Goal: Information Seeking & Learning: Learn about a topic

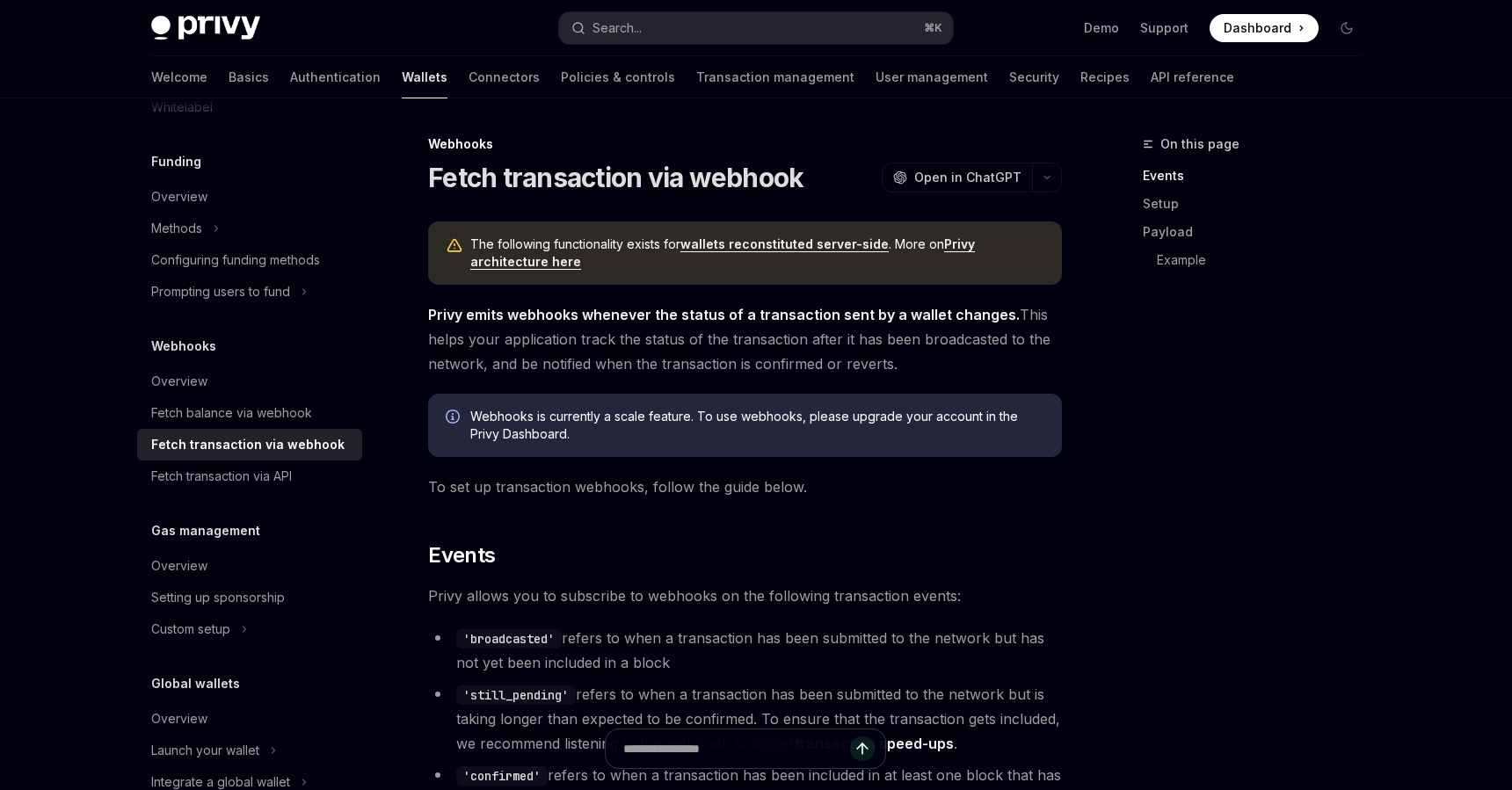
scroll to position [146, 0]
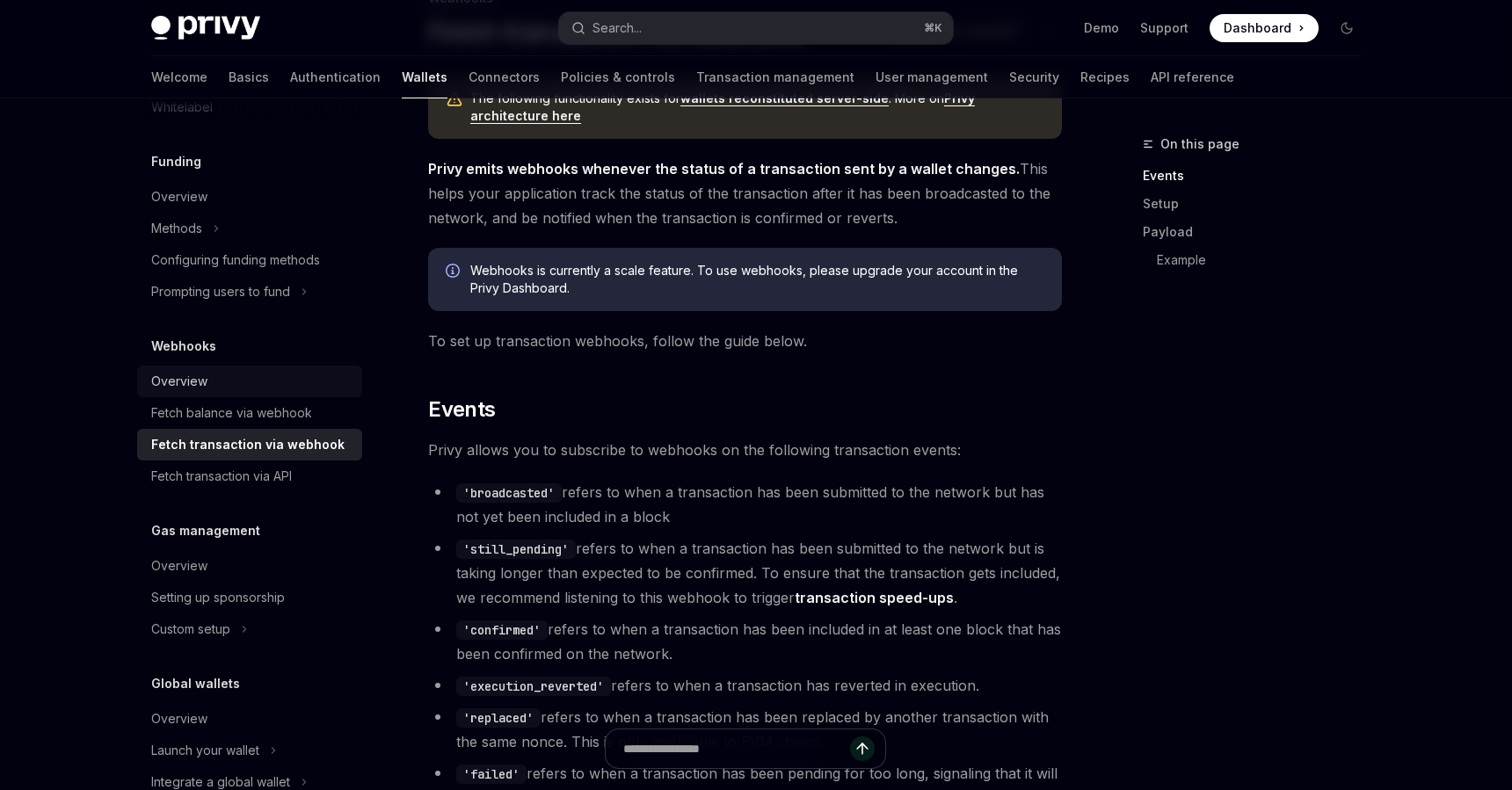
click at [327, 386] on div "Overview" at bounding box center [251, 381] width 200 height 22
type textarea "*"
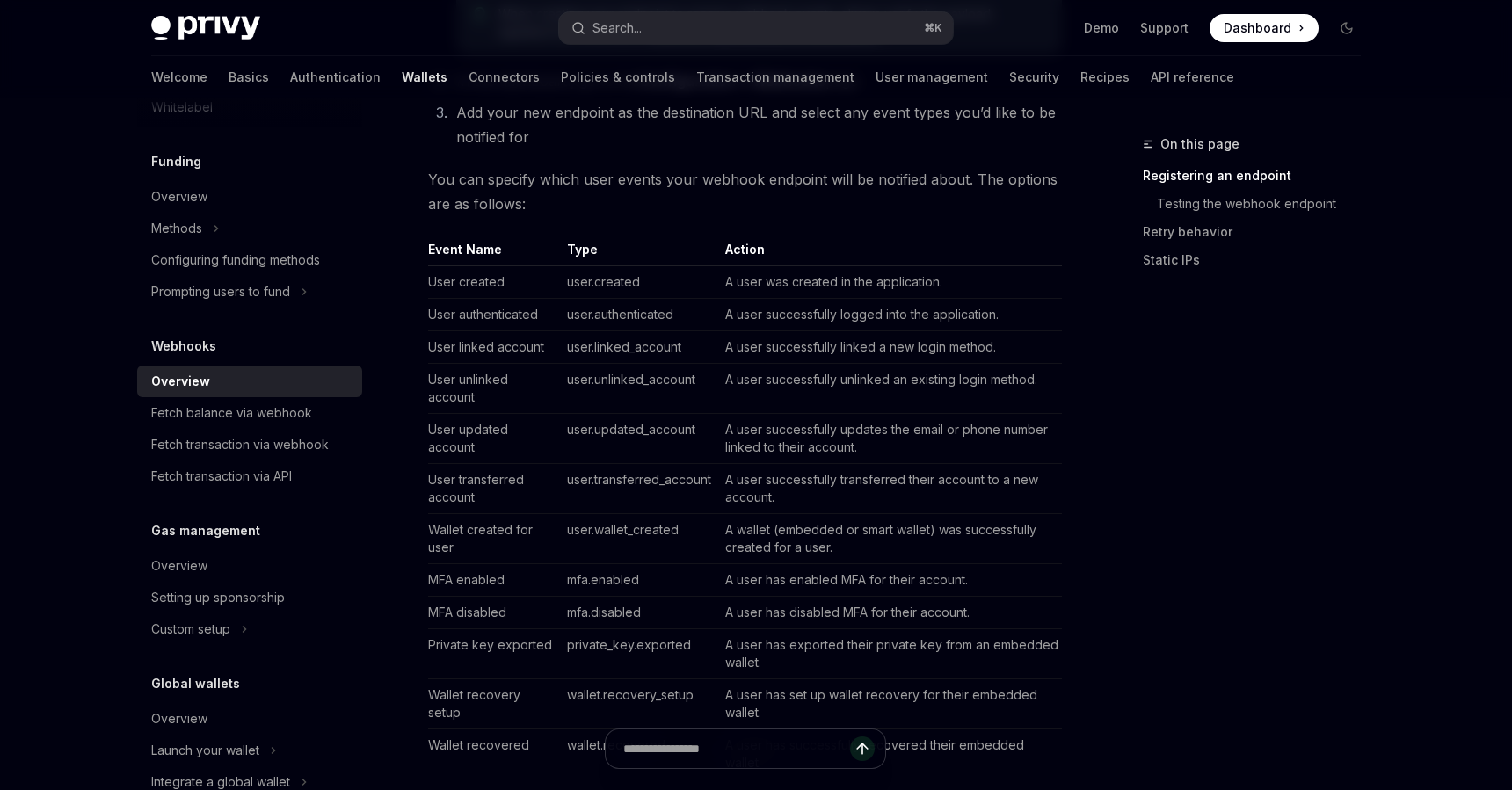
scroll to position [589, 0]
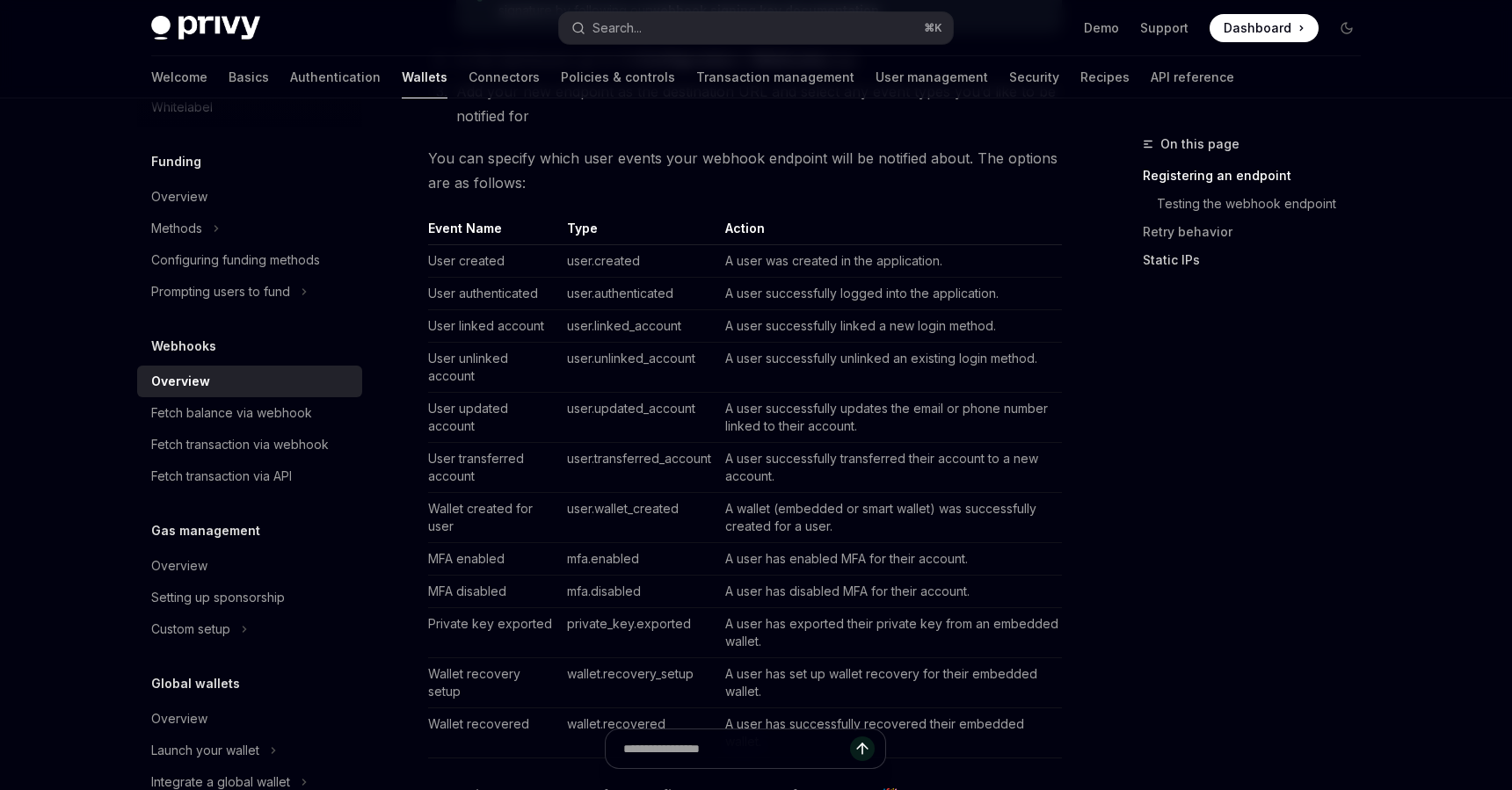
click at [1246, 246] on link "Static IPs" at bounding box center [1259, 261] width 232 height 28
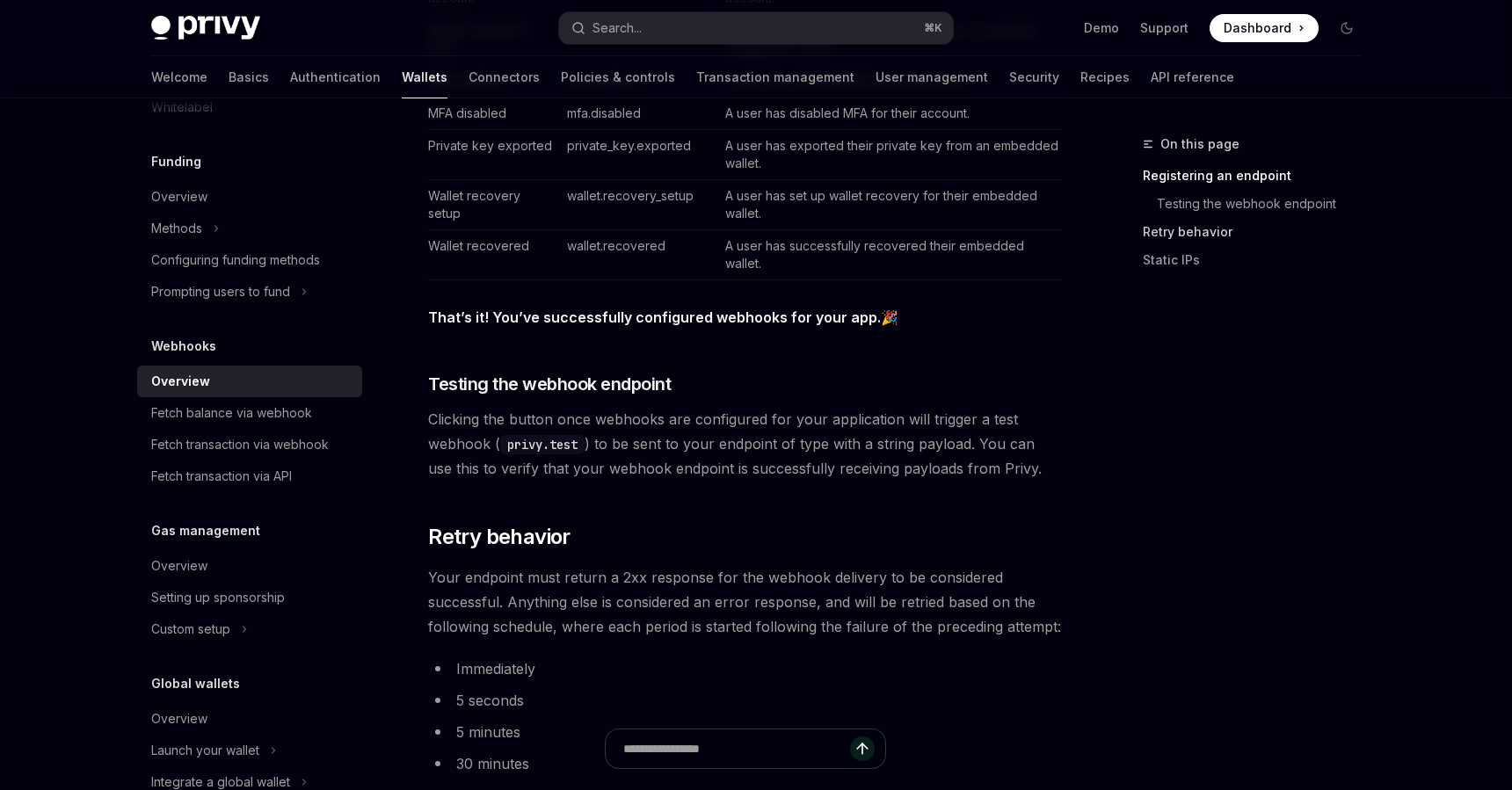
click at [1232, 232] on link "Retry behavior" at bounding box center [1259, 232] width 232 height 28
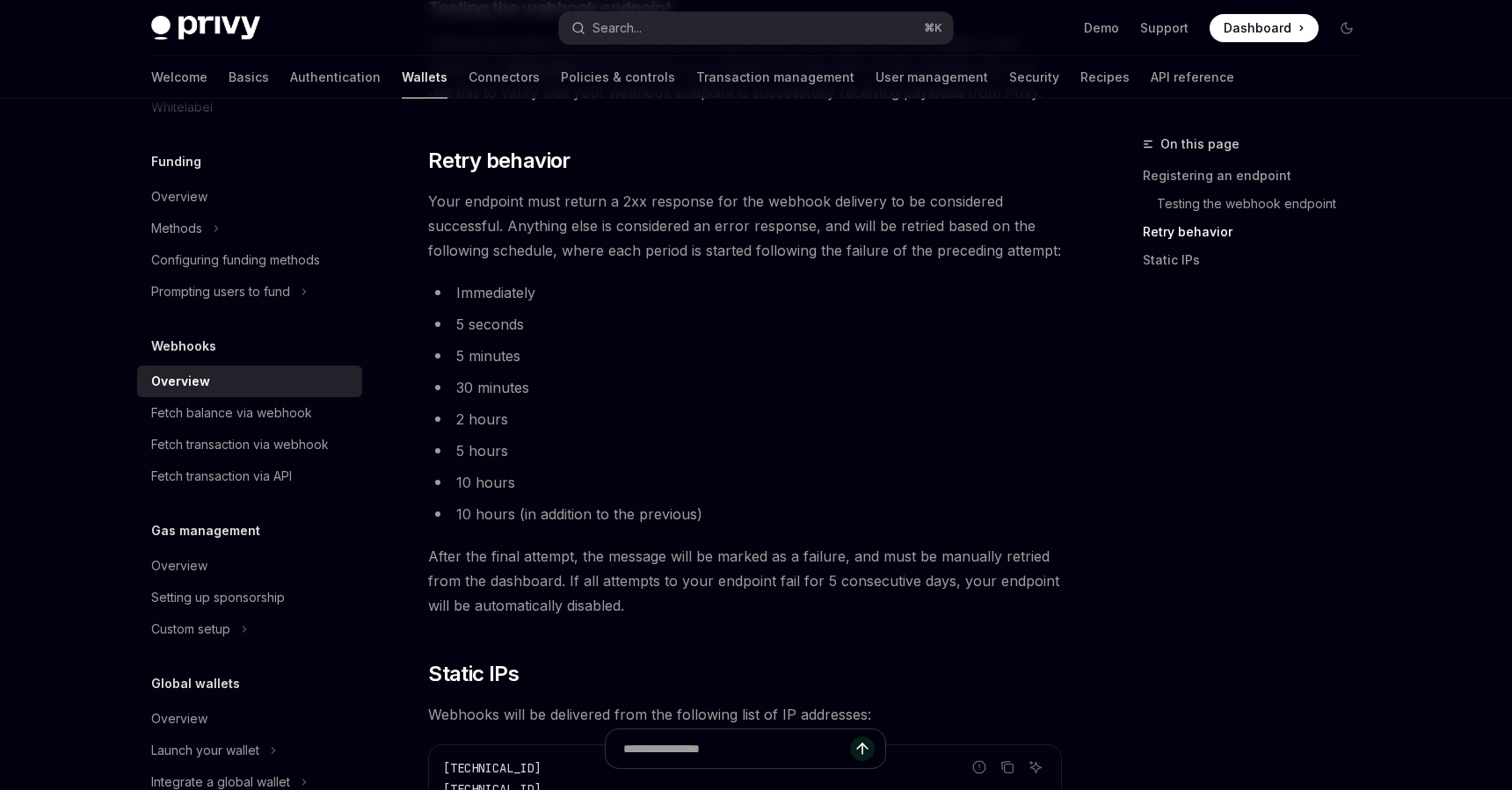
scroll to position [1457, 0]
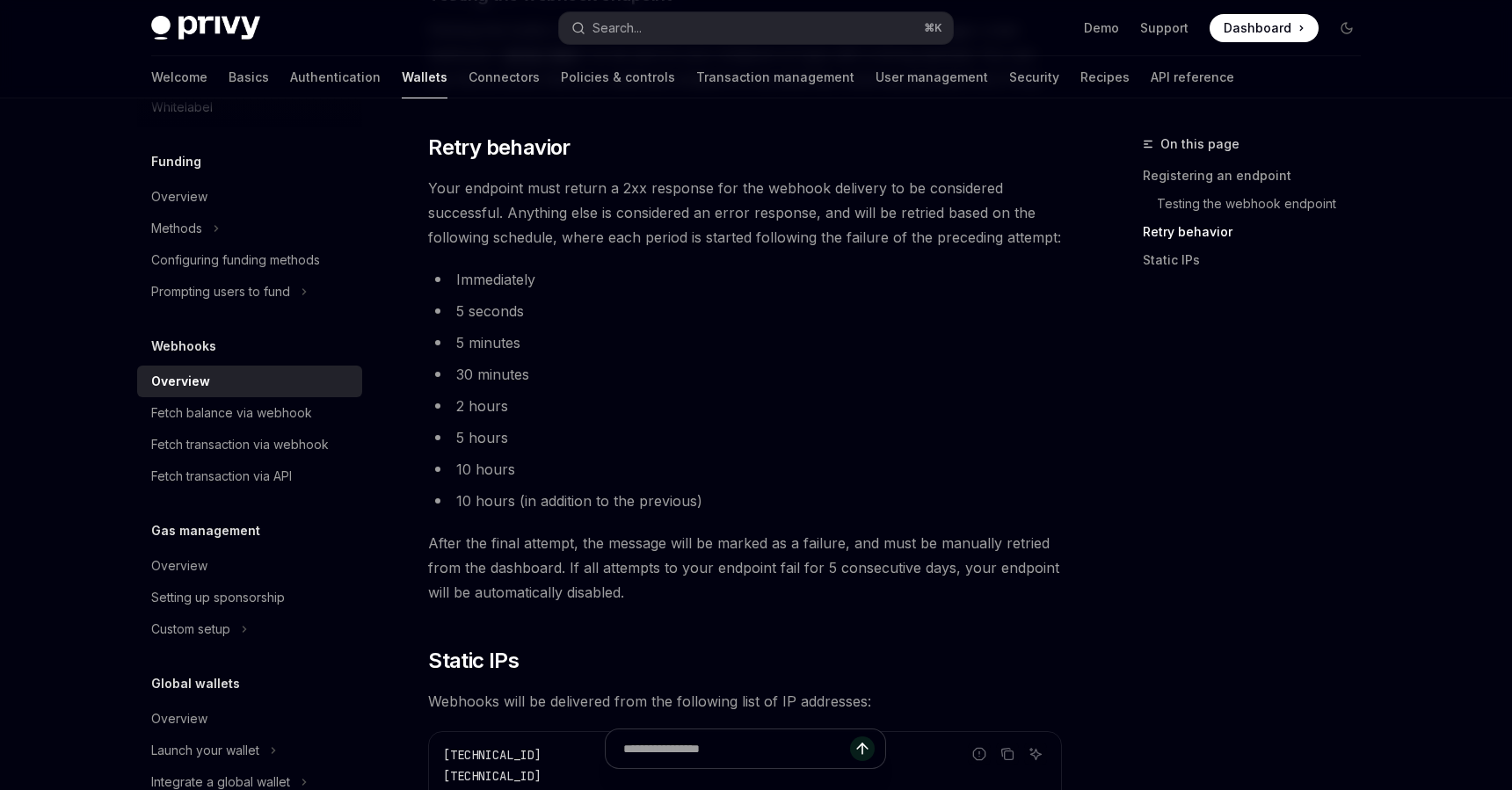
click at [614, 315] on li "5 seconds" at bounding box center [745, 311] width 633 height 24
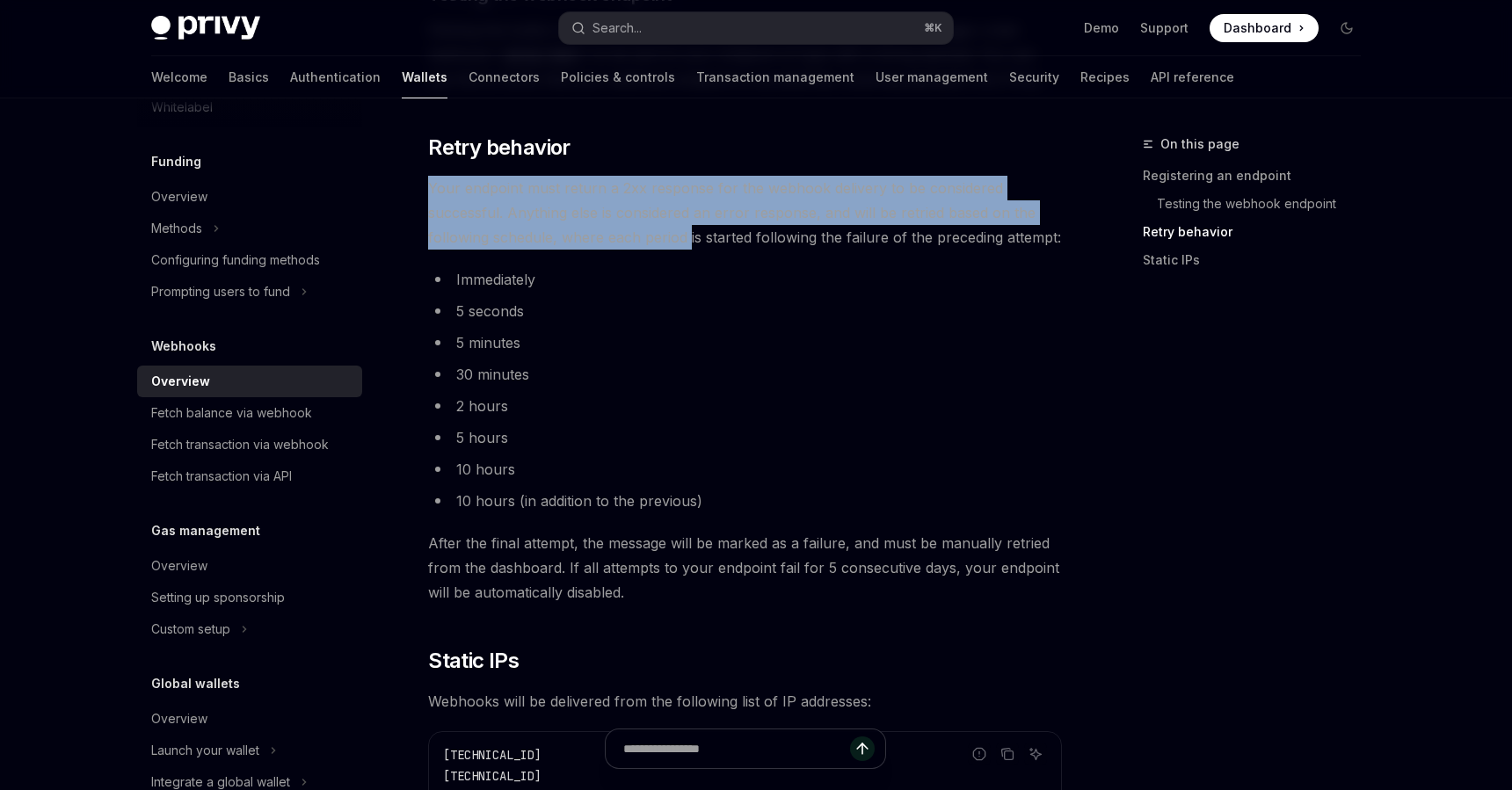
drag, startPoint x: 423, startPoint y: 184, endPoint x: 690, endPoint y: 248, distance: 274.6
